Goal: Navigation & Orientation: Find specific page/section

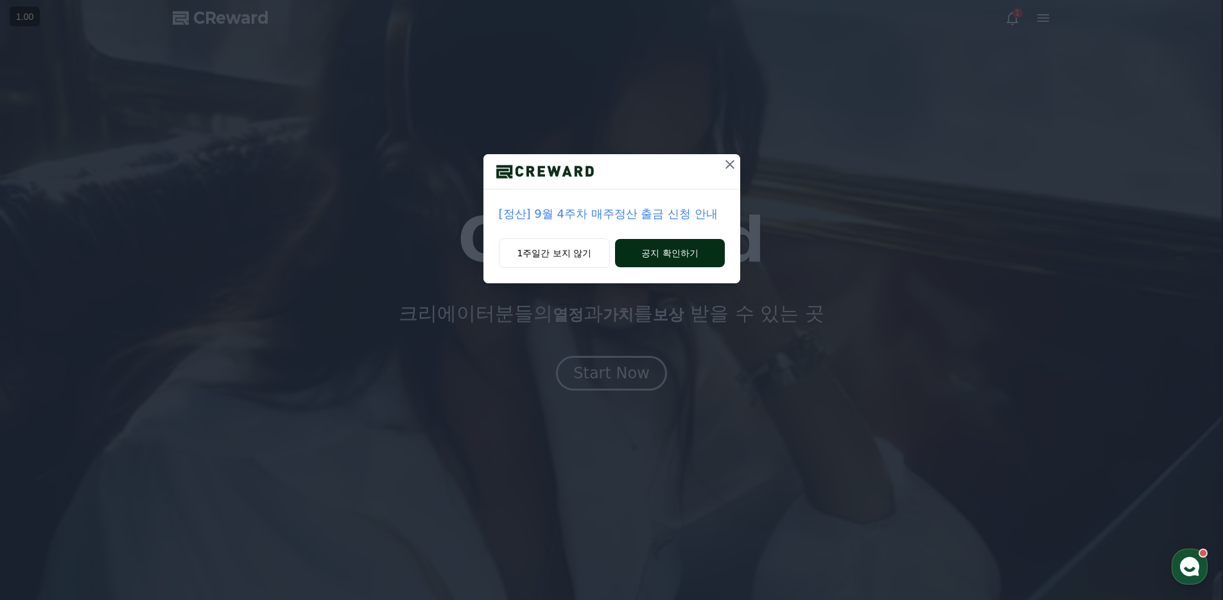
click at [695, 265] on button "공지 확인하기" at bounding box center [669, 253] width 109 height 28
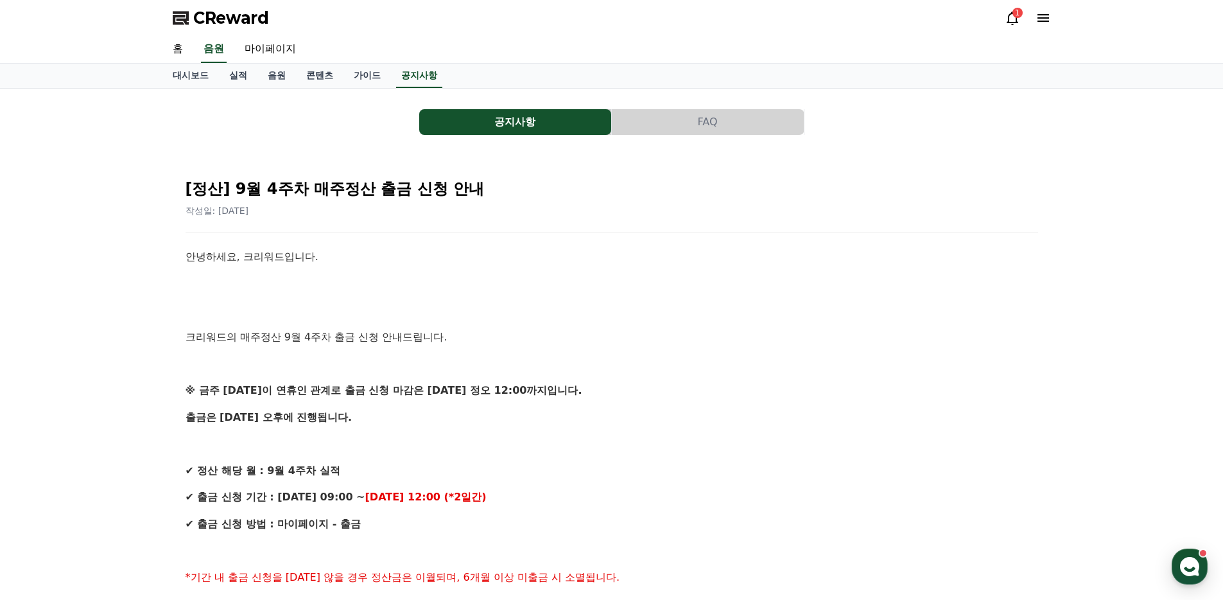
click at [1007, 10] on icon at bounding box center [1012, 17] width 15 height 15
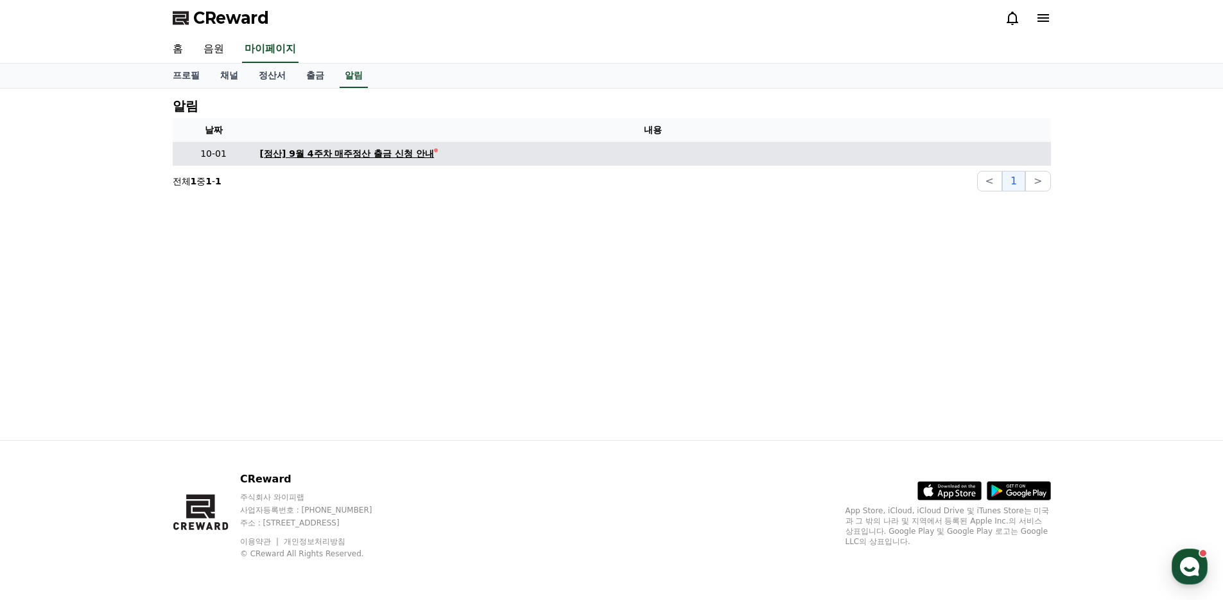
click at [371, 155] on div "[정산] 9월 4주차 매주정산 출금 신청 안내" at bounding box center [347, 153] width 175 height 13
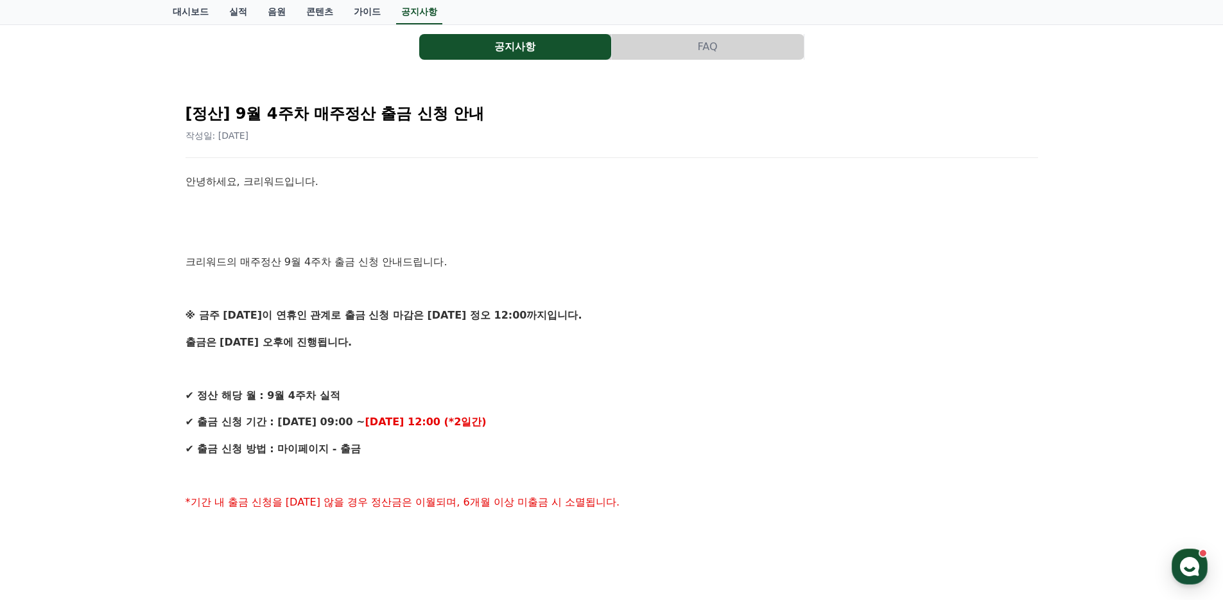
scroll to position [39, 0]
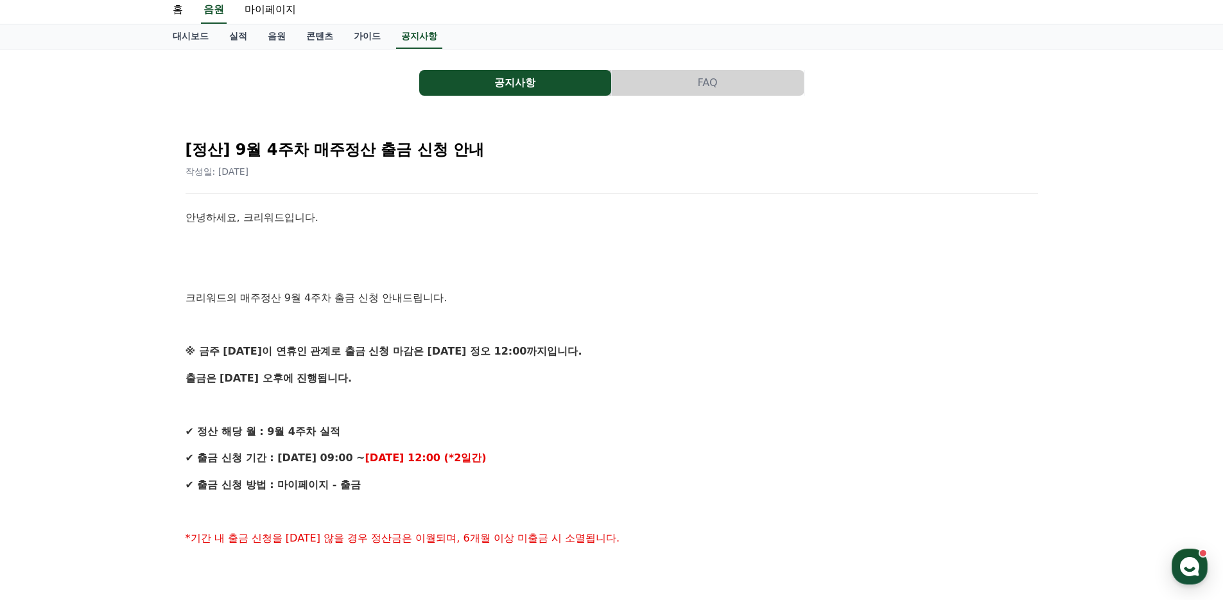
click at [126, 260] on div "공지사항 FAQ [정산] 9월 4주차 매주정산 출금 신청 안내 작성일: [DATE] 안녕하세요, 크리워드입니다. 크리워드의 매주정산 9월 4주…" at bounding box center [611, 568] width 1223 height 1039
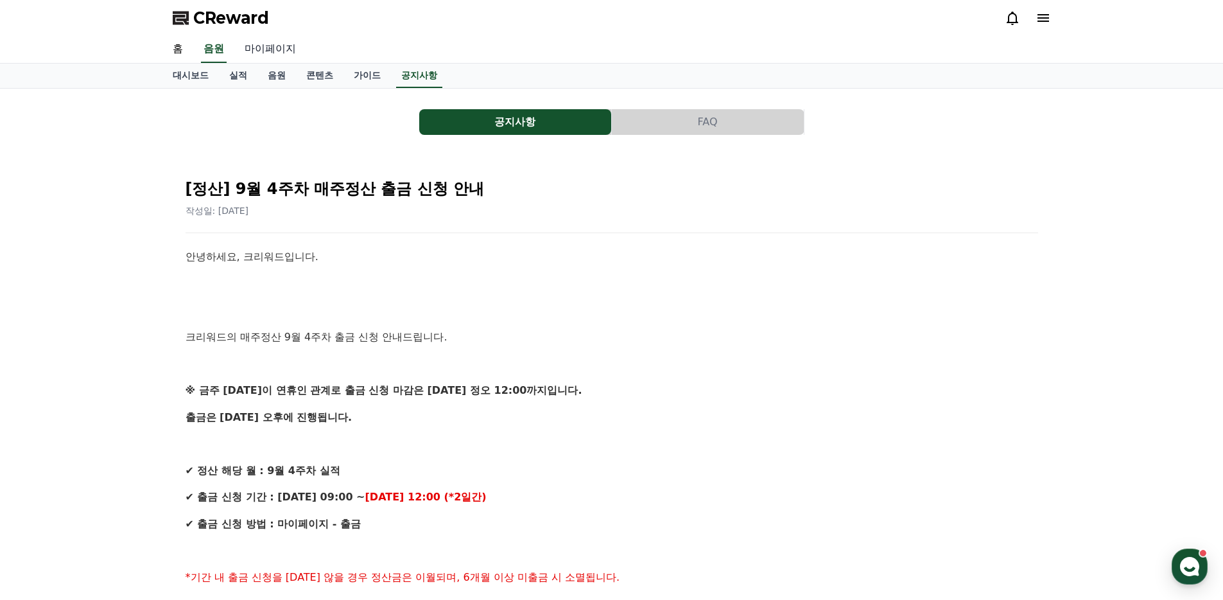
drag, startPoint x: 259, startPoint y: 46, endPoint x: 256, endPoint y: 53, distance: 7.5
click at [259, 46] on link "마이페이지" at bounding box center [270, 49] width 72 height 27
select select "**********"
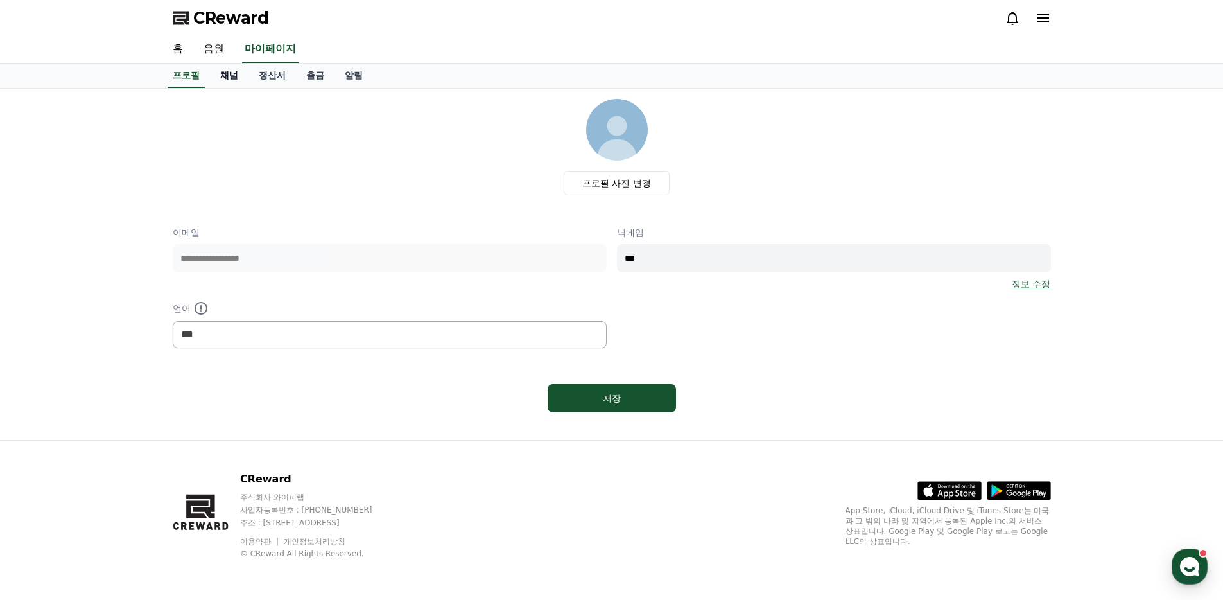
click at [229, 72] on link "채널" at bounding box center [229, 76] width 39 height 24
